Goal: Task Accomplishment & Management: Use online tool/utility

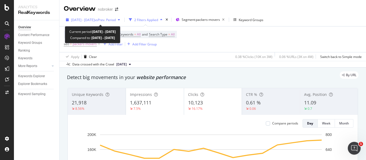
click at [116, 18] on span "vs Prev. Period" at bounding box center [104, 20] width 21 height 5
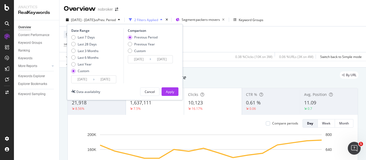
click at [110, 78] on input "[DATE]" at bounding box center [104, 79] width 21 height 7
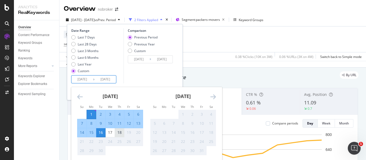
click at [120, 130] on div "18" at bounding box center [119, 132] width 9 height 5
type input "[DATE]"
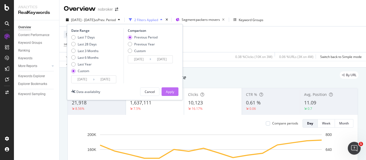
click at [173, 93] on div "Apply" at bounding box center [170, 92] width 8 height 5
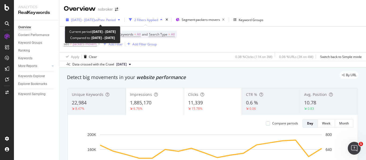
click at [111, 19] on span "vs Prev. Period" at bounding box center [104, 20] width 21 height 5
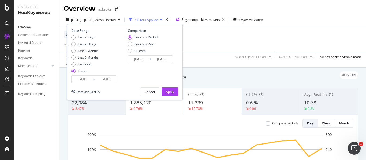
click at [89, 78] on input "[DATE]" at bounding box center [81, 79] width 21 height 7
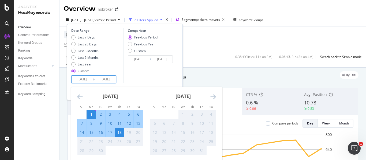
click at [93, 133] on div "15" at bounding box center [91, 132] width 9 height 5
type input "[DATE]"
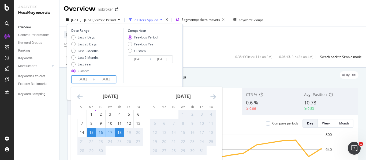
click at [123, 133] on div "18" at bounding box center [119, 132] width 9 height 5
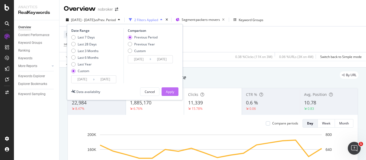
click at [169, 94] on div "Apply" at bounding box center [170, 92] width 8 height 8
